Goal: Task Accomplishment & Management: Manage account settings

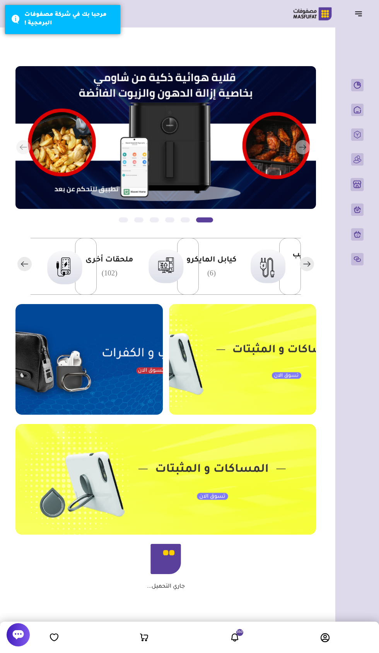
scroll to position [0, -178]
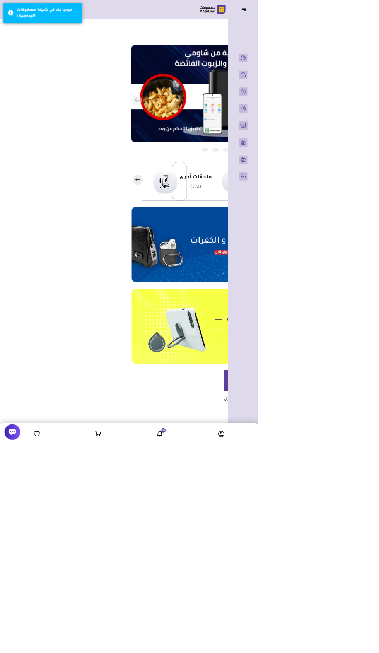
click at [356, 24] on header "باب الخير رقم المتجر : 1079" at bounding box center [189, 13] width 379 height 27
click at [354, 22] on header "باب الخير رقم المتجر : 1079" at bounding box center [189, 13] width 379 height 27
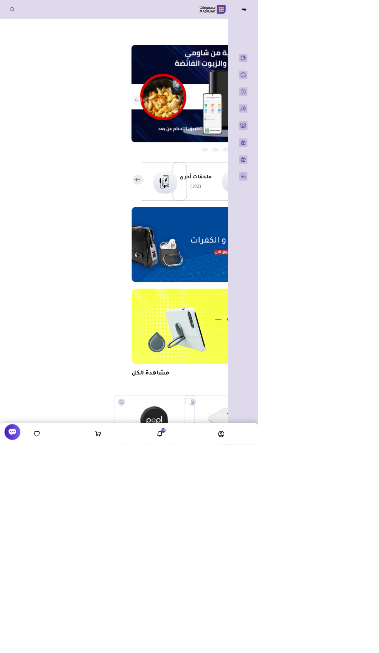
click at [355, 21] on button "button" at bounding box center [361, 13] width 24 height 15
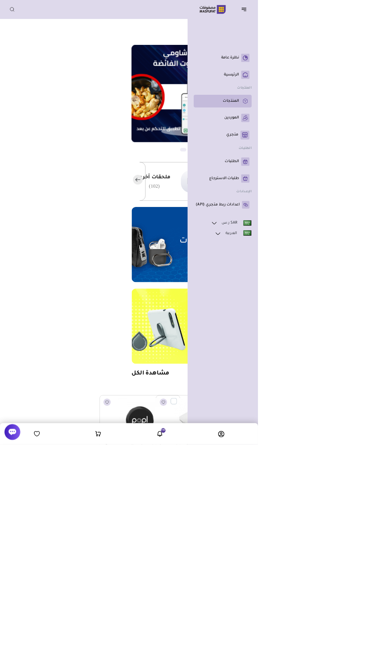
click at [355, 155] on rect at bounding box center [360, 148] width 12 height 12
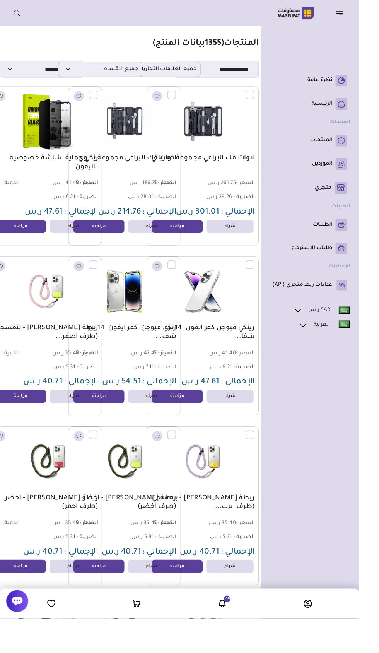
scroll to position [0, -32]
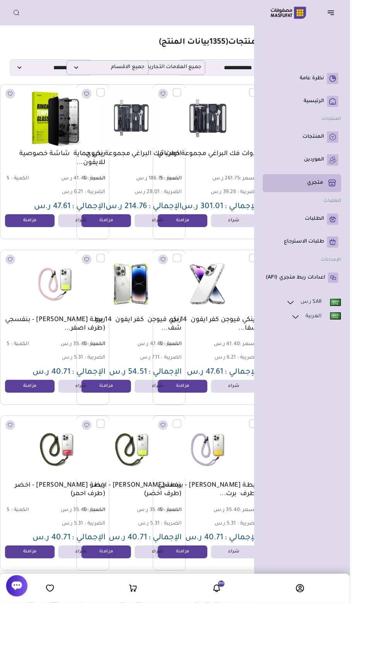
click at [348, 202] on p "متجري ( 0 )" at bounding box center [340, 198] width 17 height 8
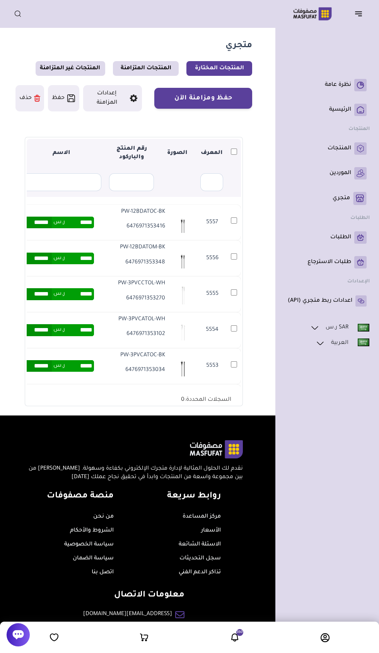
click at [239, 224] on td "5557" at bounding box center [234, 223] width 14 height 36
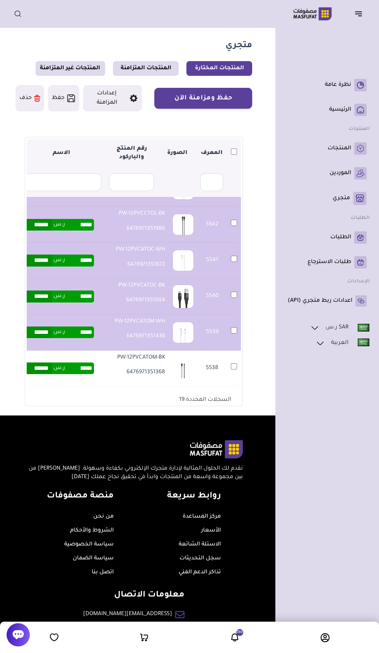
scroll to position [719, 0]
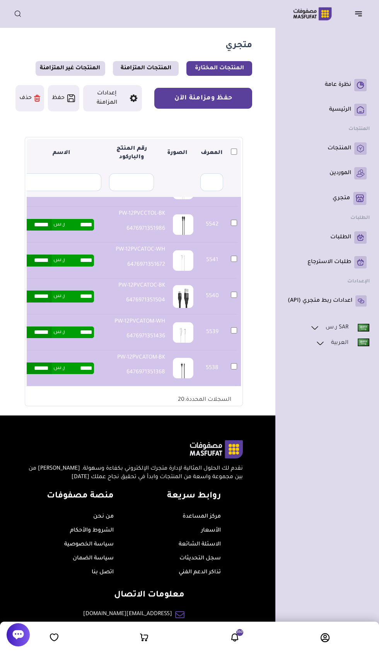
click at [217, 98] on button "حفظ ومزامنة الآن" at bounding box center [203, 98] width 98 height 21
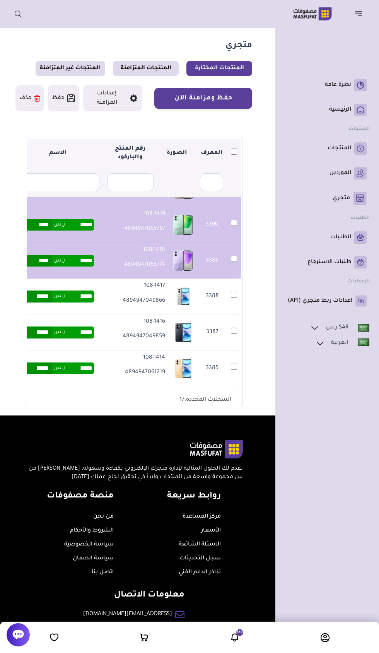
scroll to position [573, 0]
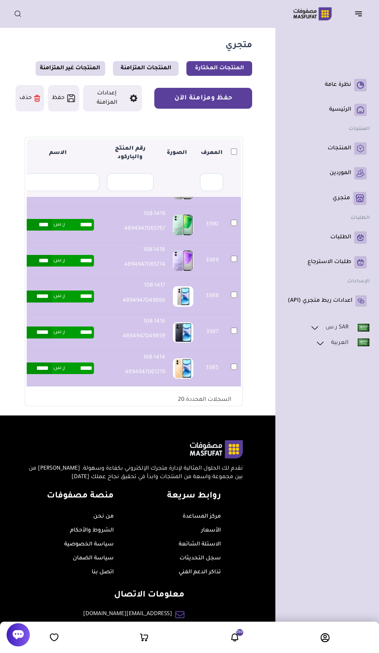
click at [220, 98] on button "حفظ ومزامنة الآن" at bounding box center [203, 98] width 98 height 21
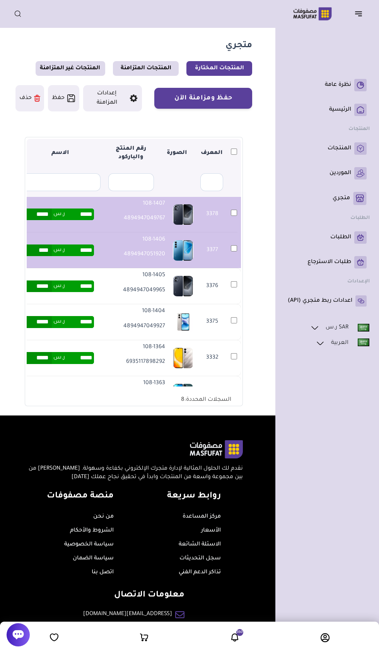
scroll to position [225, 0]
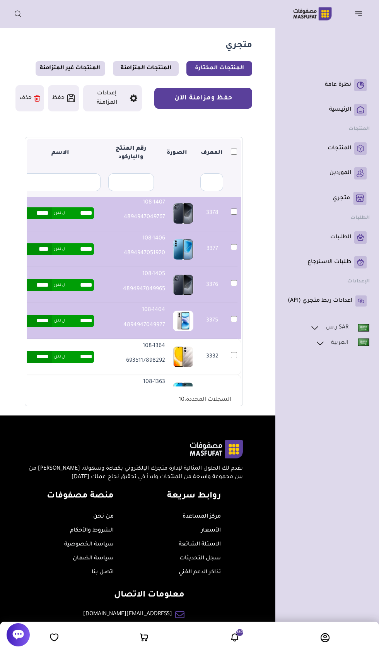
click at [231, 99] on button "حفظ ومزامنة الآن" at bounding box center [203, 98] width 98 height 21
